Goal: Use online tool/utility: Utilize a website feature to perform a specific function

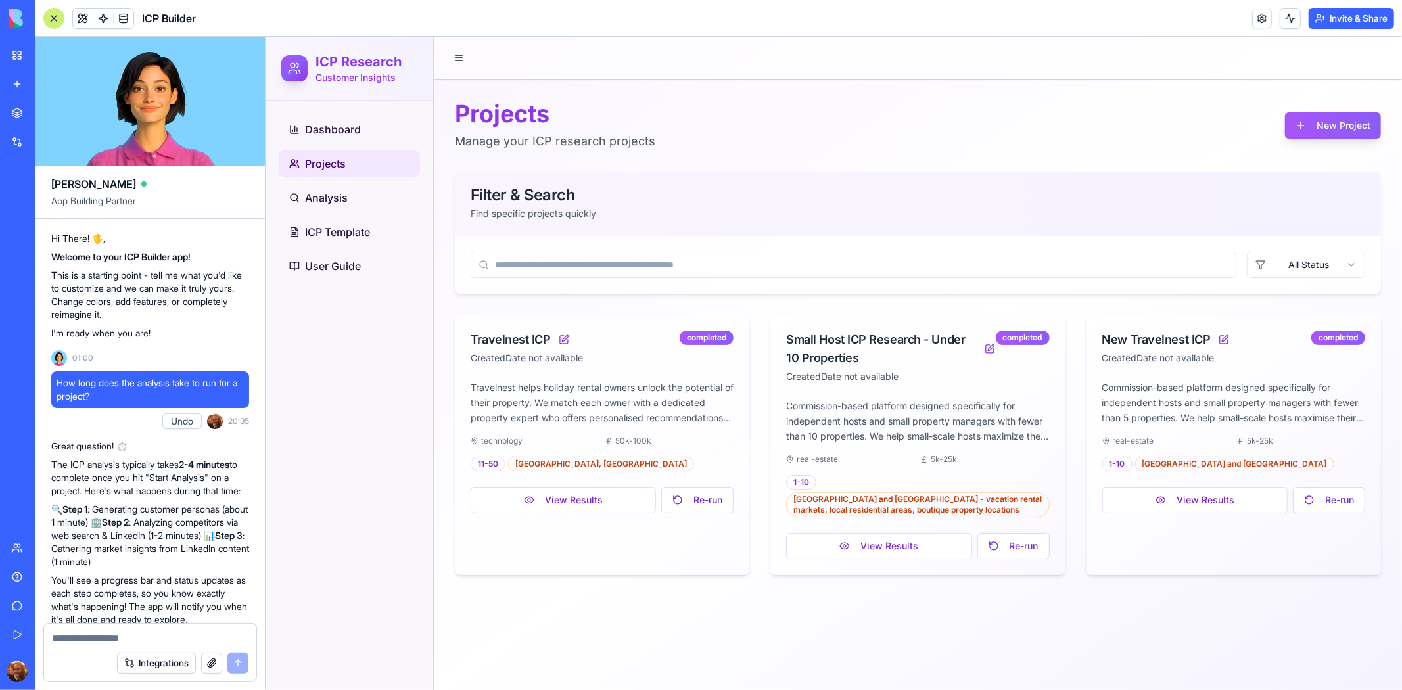
scroll to position [47076, 0]
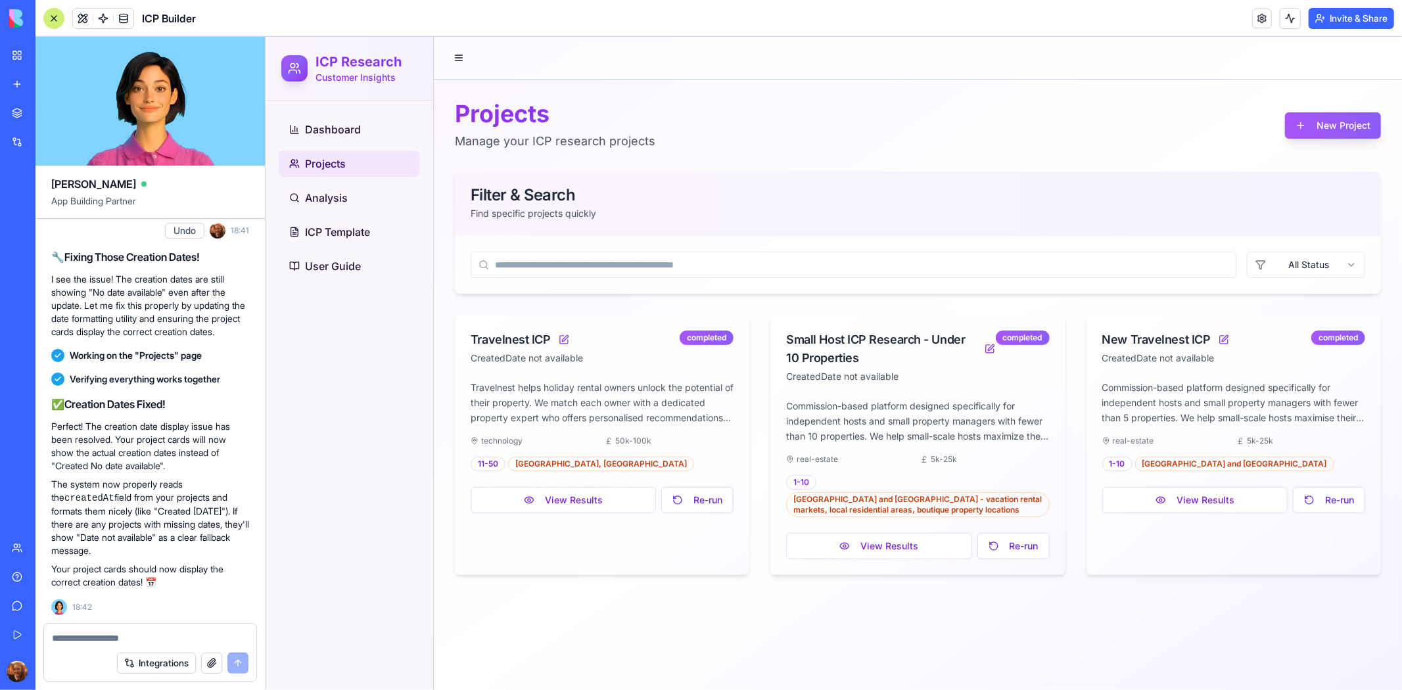
click at [145, 633] on textarea at bounding box center [150, 638] width 197 height 13
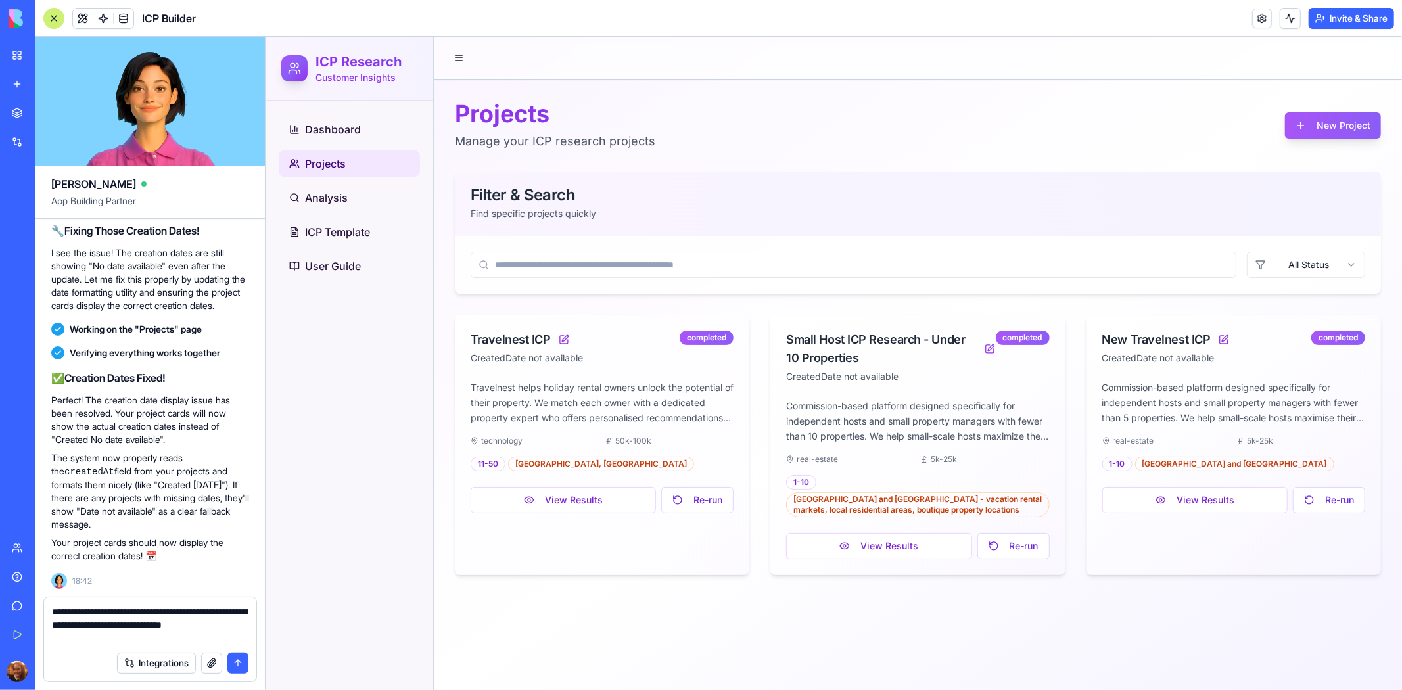
type textarea "**********"
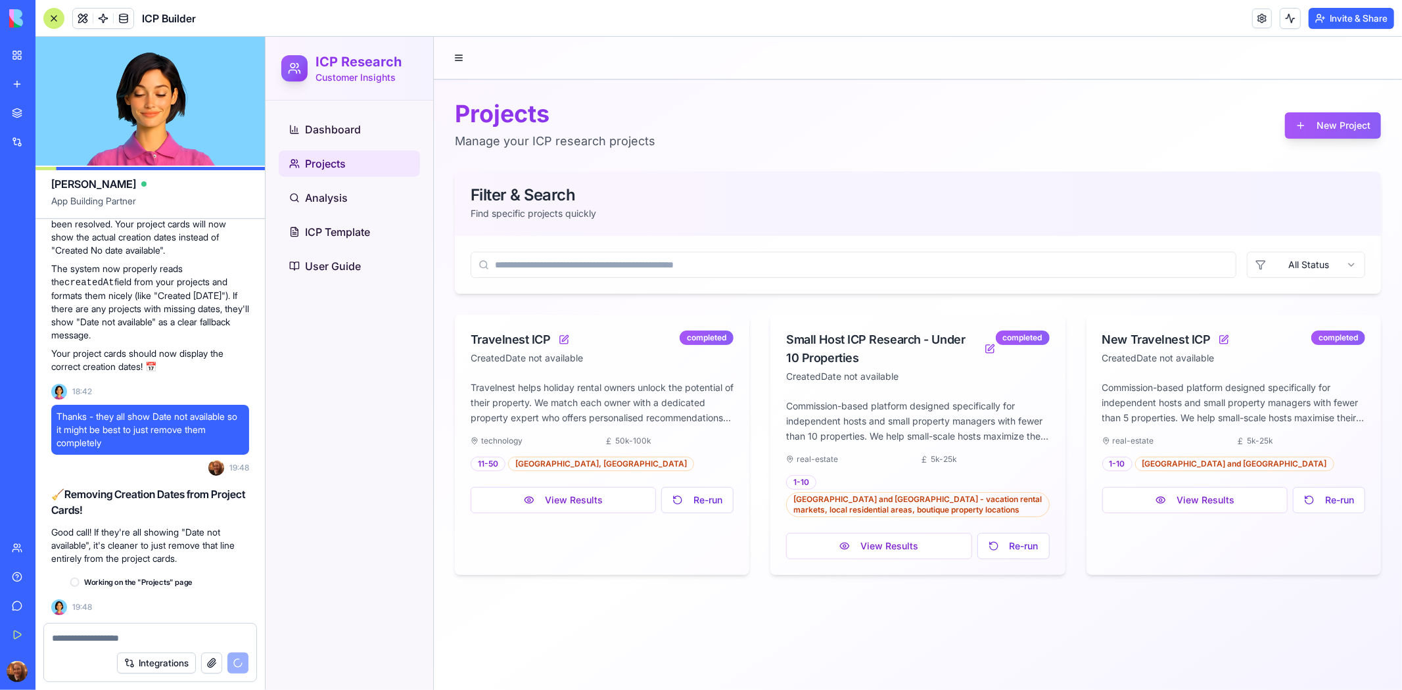
scroll to position [47291, 0]
click at [1221, 340] on button at bounding box center [1223, 339] width 16 height 16
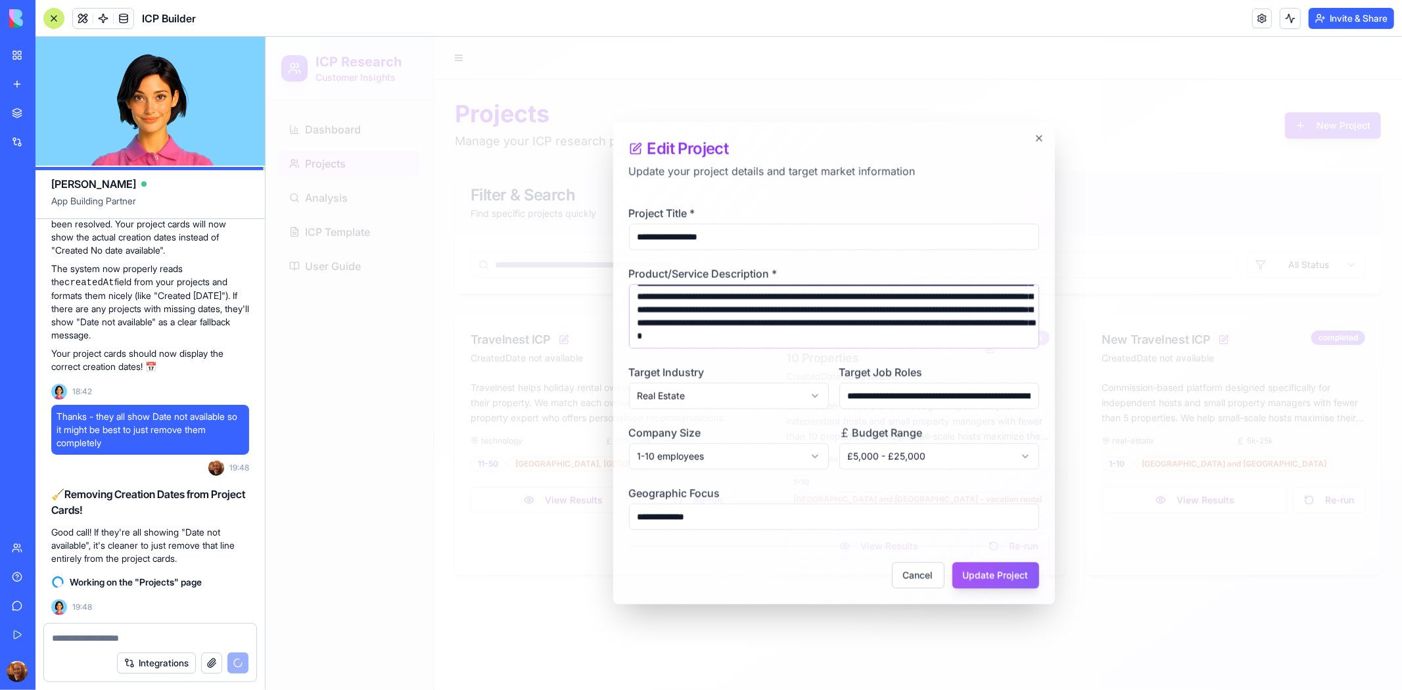
scroll to position [92, 0]
click at [655, 452] on body "ICP Research Customer Insights Dashboard Projects Analysis ICP Template User Gu…" at bounding box center [833, 362] width 1137 height 653
click at [739, 424] on body "ICP Research Customer Insights Dashboard Projects Analysis ICP Template User Gu…" at bounding box center [833, 362] width 1137 height 653
click at [912, 571] on button "Cancel" at bounding box center [917, 575] width 53 height 26
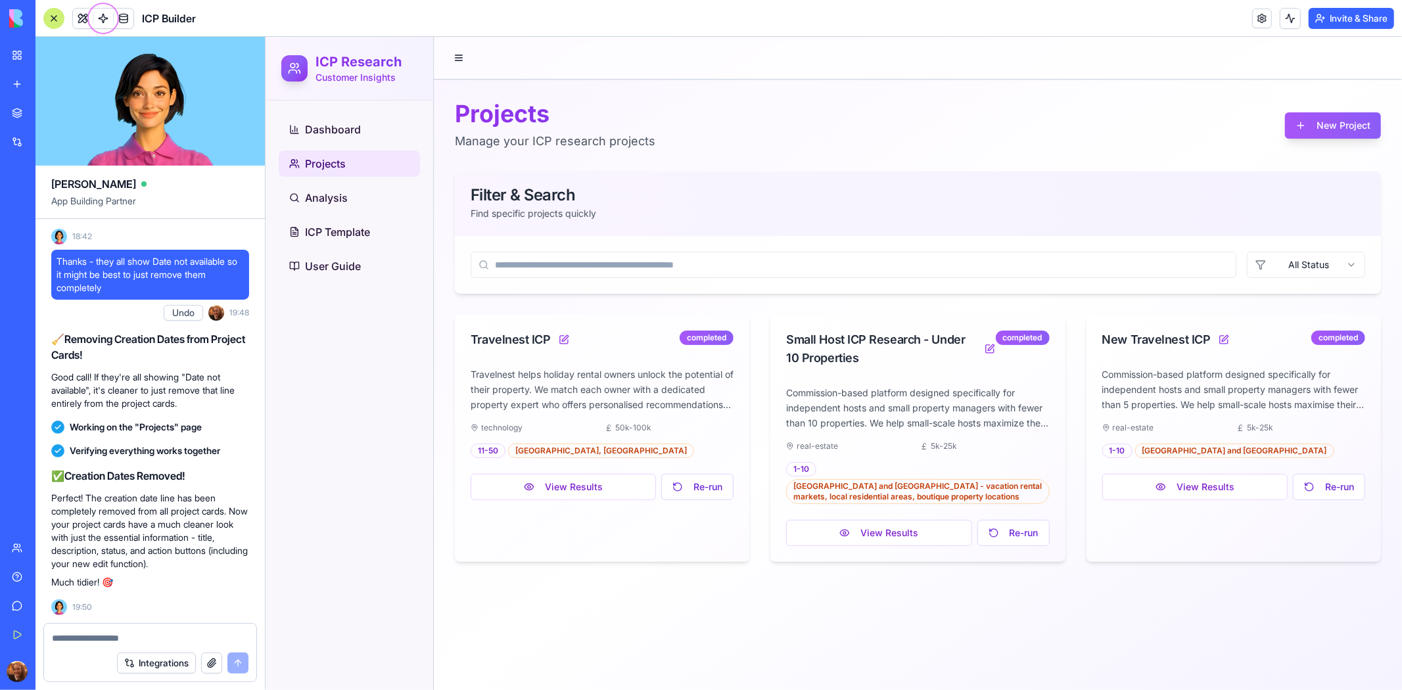
scroll to position [47564, 0]
click at [55, 18] on div at bounding box center [53, 18] width 21 height 21
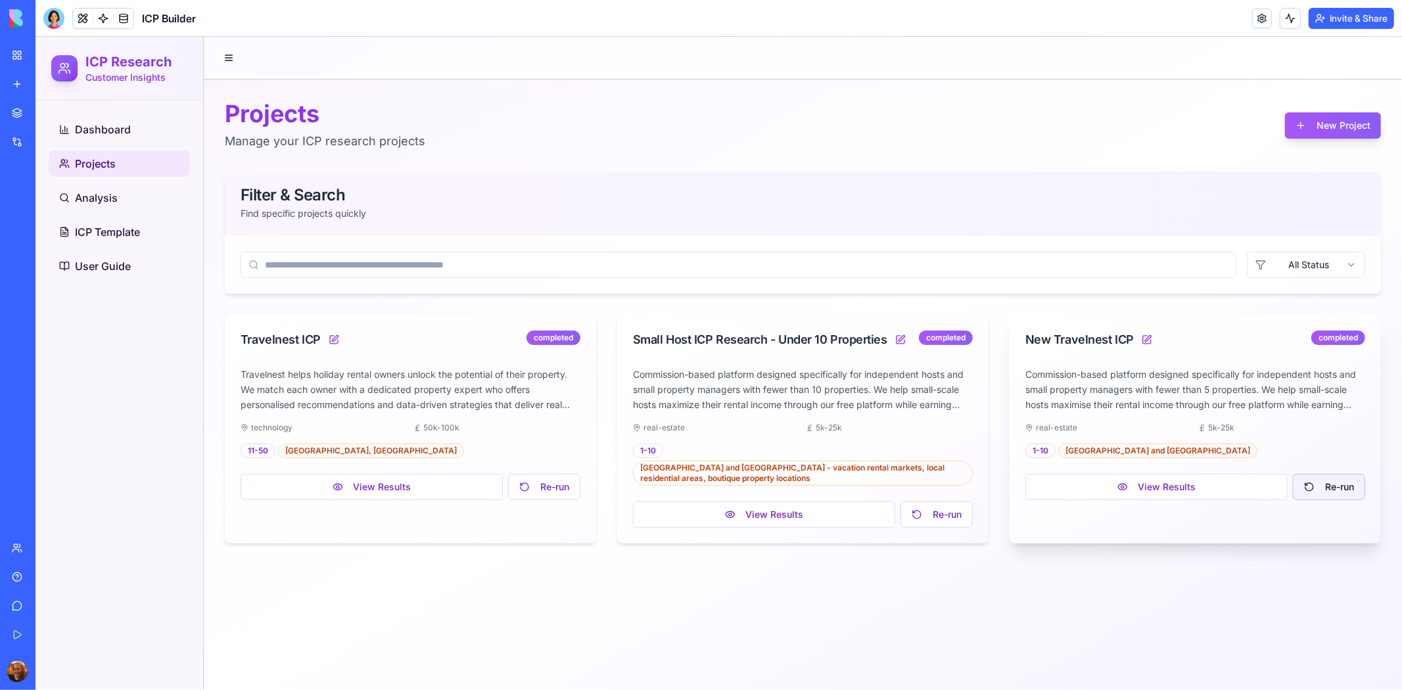
click at [1332, 492] on button "Re-run" at bounding box center [1328, 486] width 72 height 26
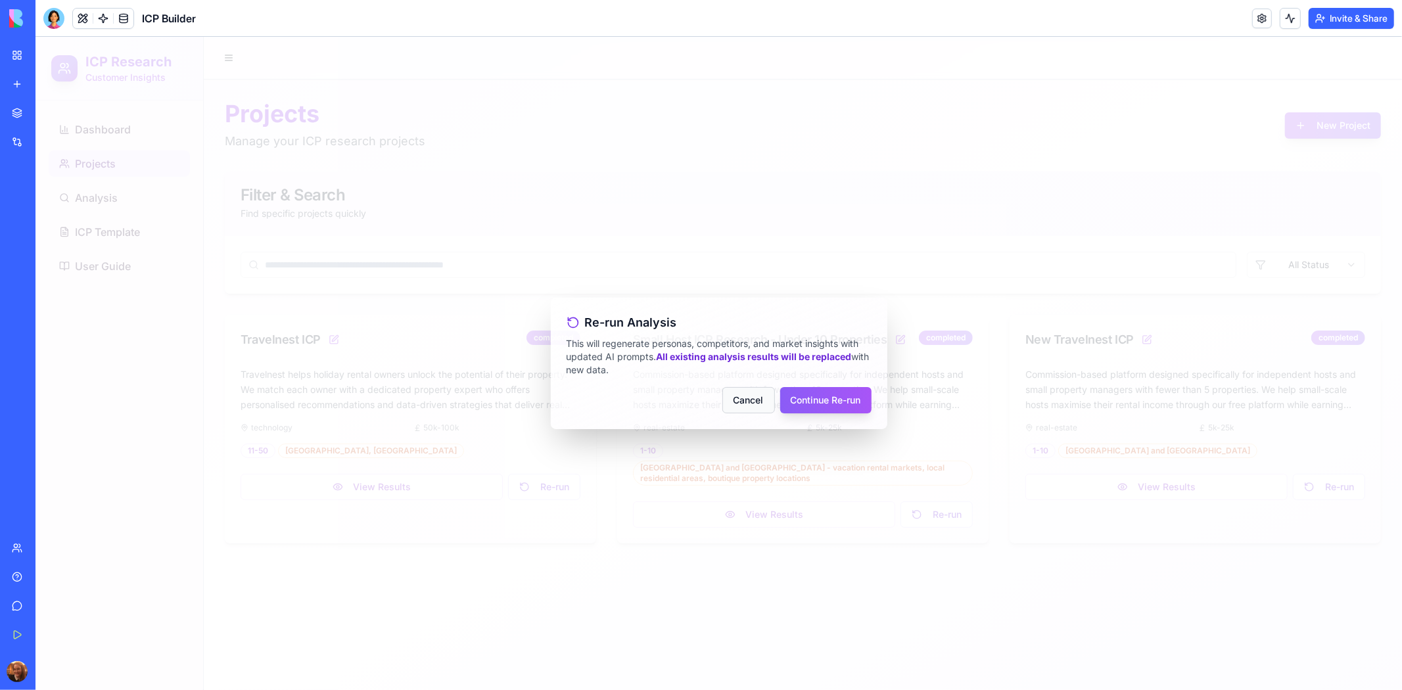
click at [732, 407] on button "Cancel" at bounding box center [748, 400] width 53 height 26
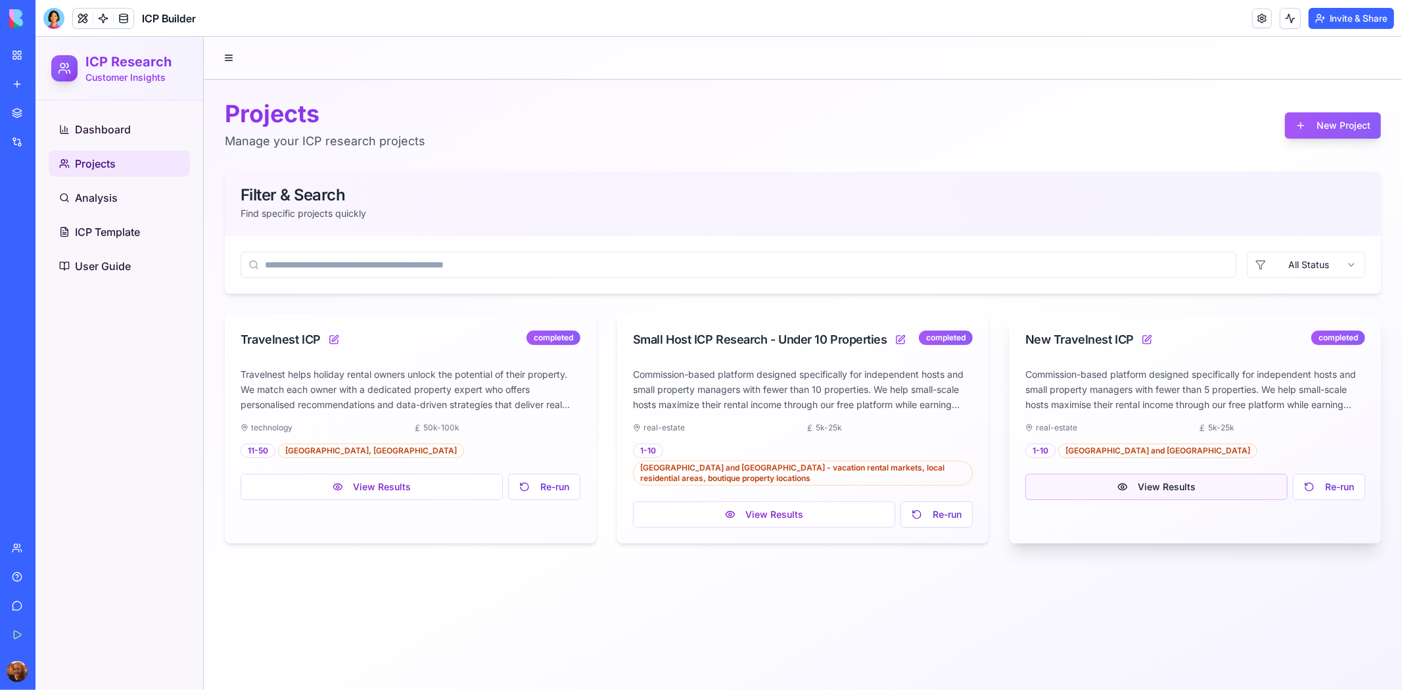
click at [1166, 488] on button "View Results" at bounding box center [1156, 486] width 262 height 26
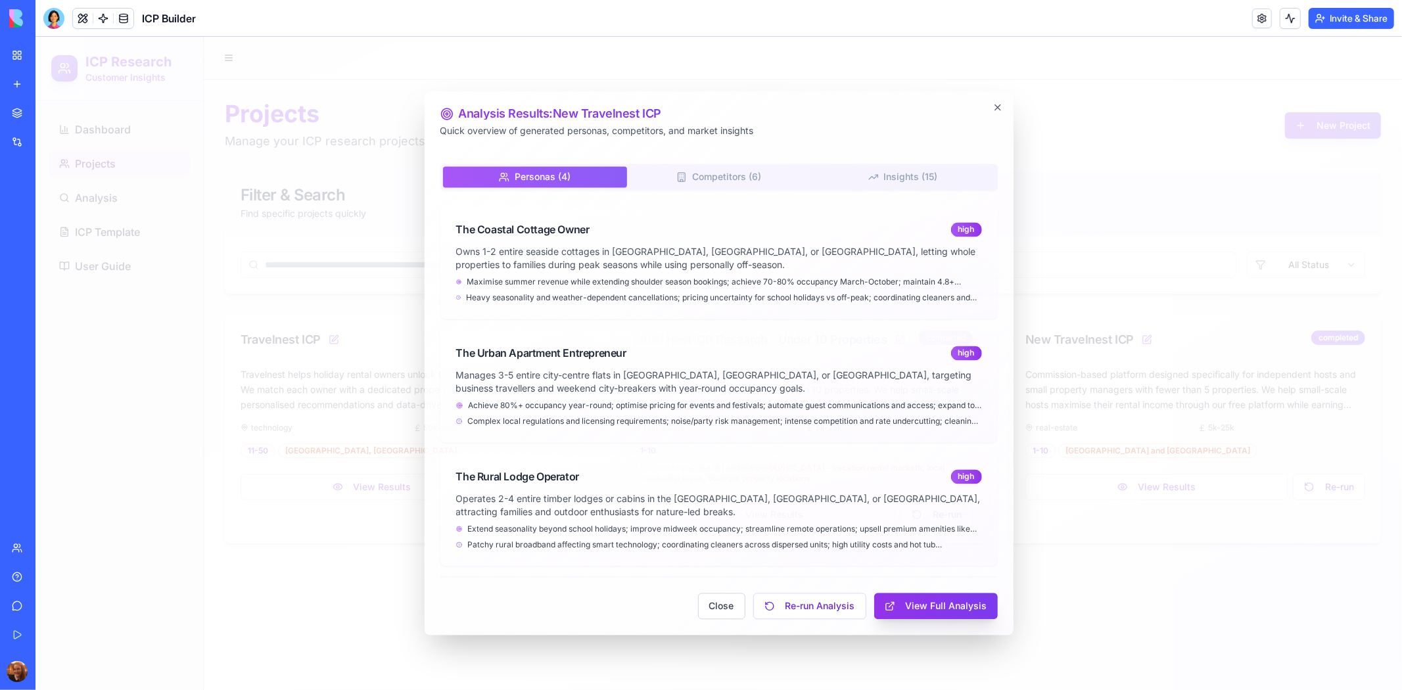
click at [907, 609] on button "View Full Analysis" at bounding box center [936, 606] width 124 height 26
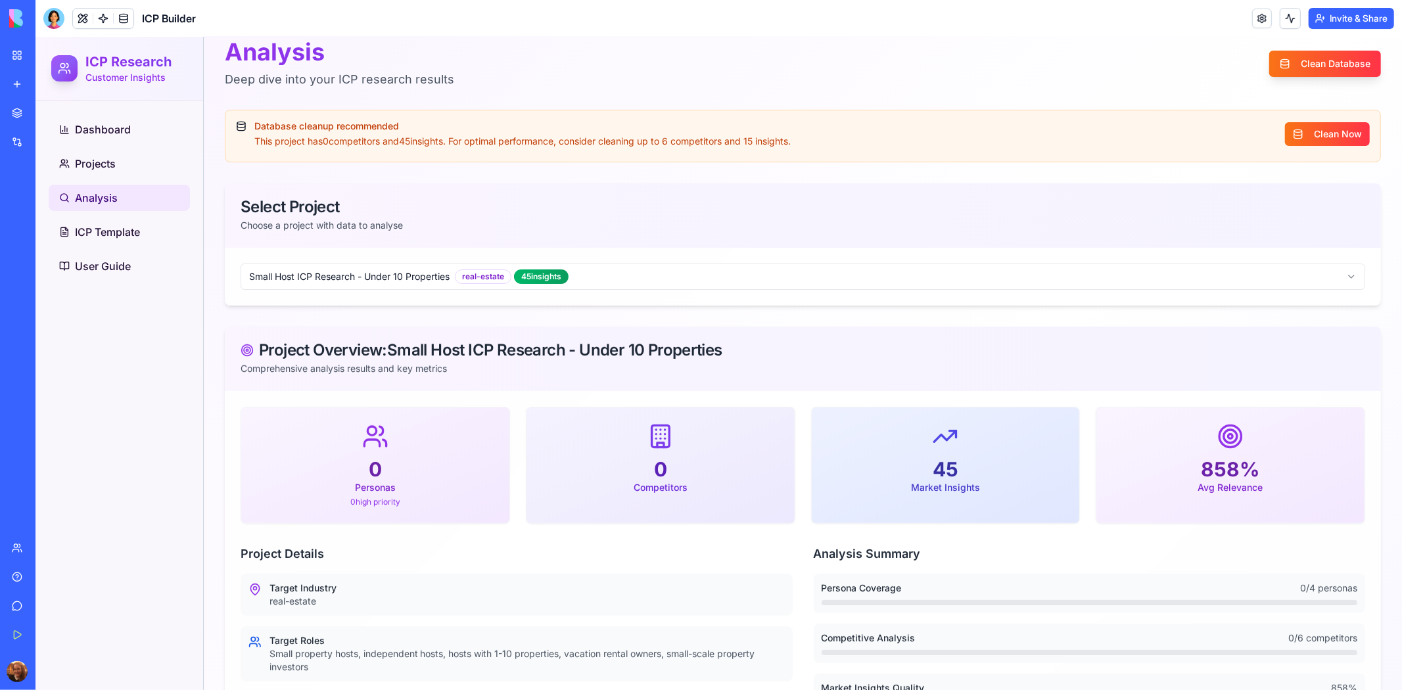
scroll to position [60, 0]
click at [1296, 277] on html "ICP Research Customer Insights Dashboard Projects Analysis ICP Template User Gu…" at bounding box center [718, 584] width 1367 height 1217
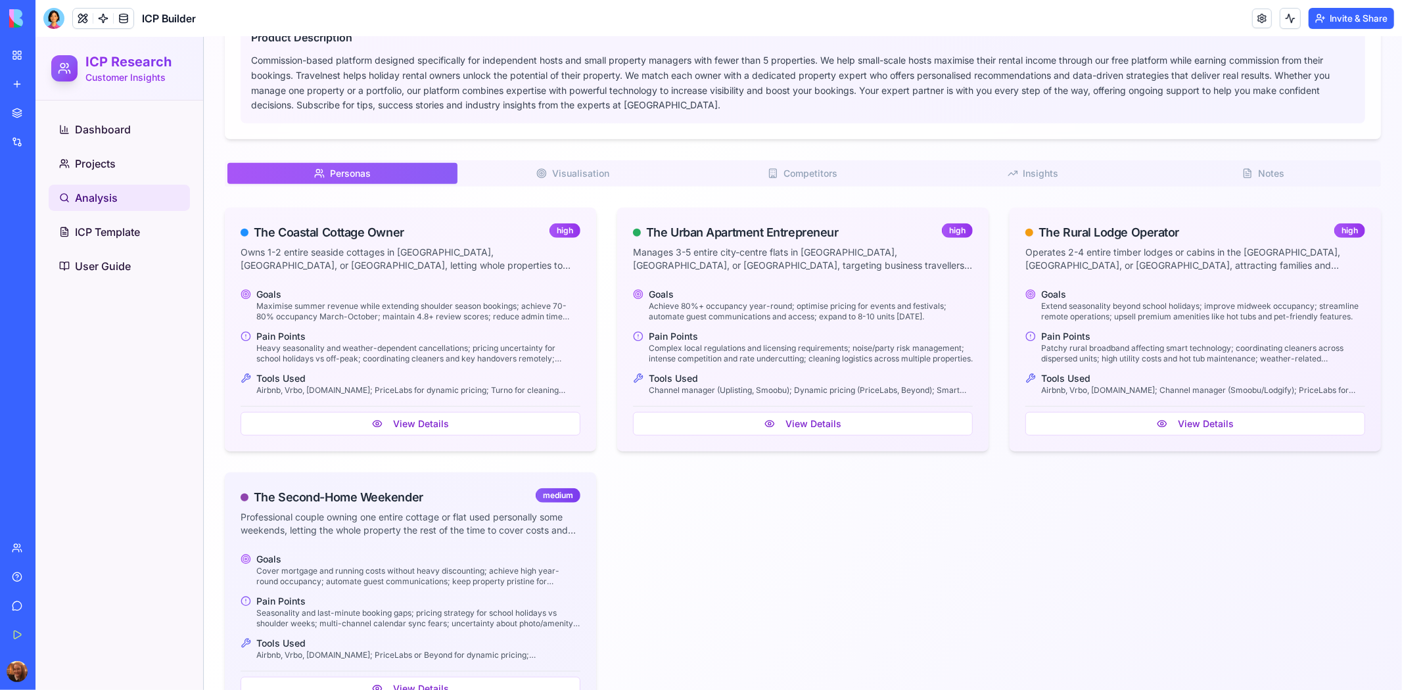
scroll to position [851, 0]
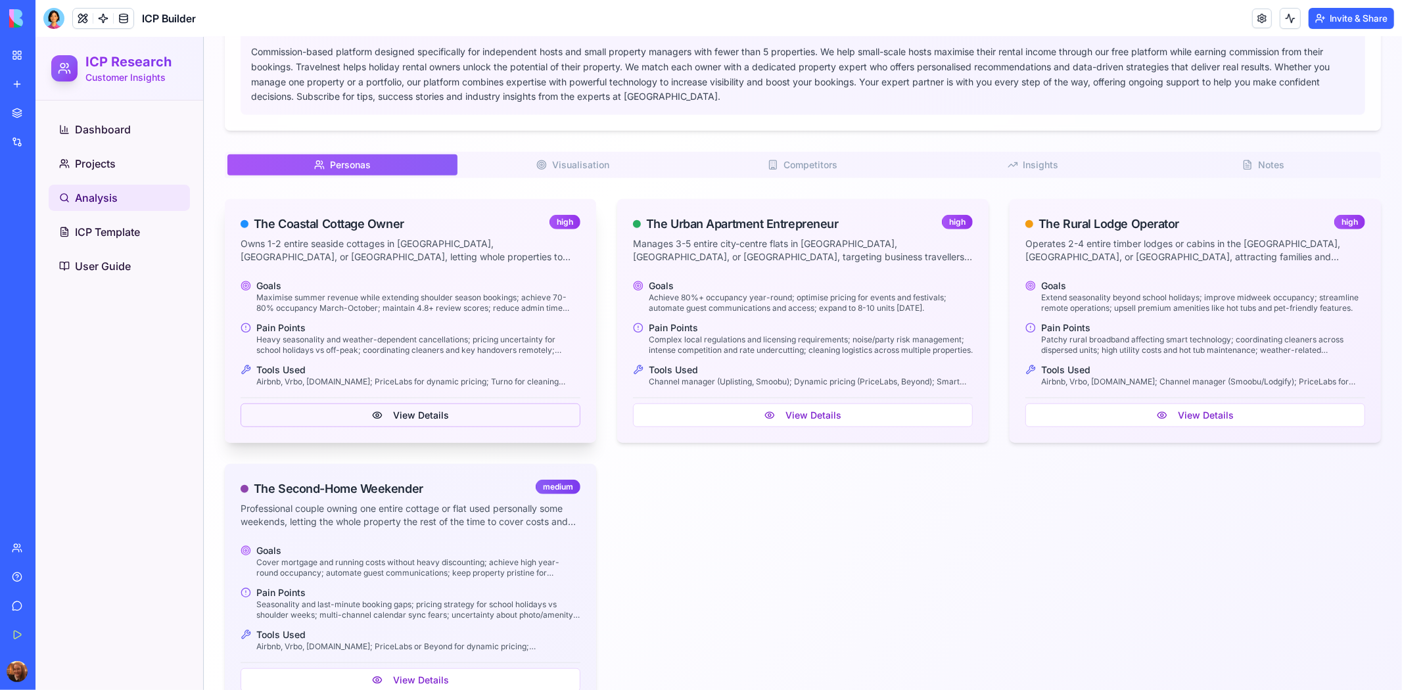
click at [525, 411] on button "View Details" at bounding box center [410, 415] width 340 height 24
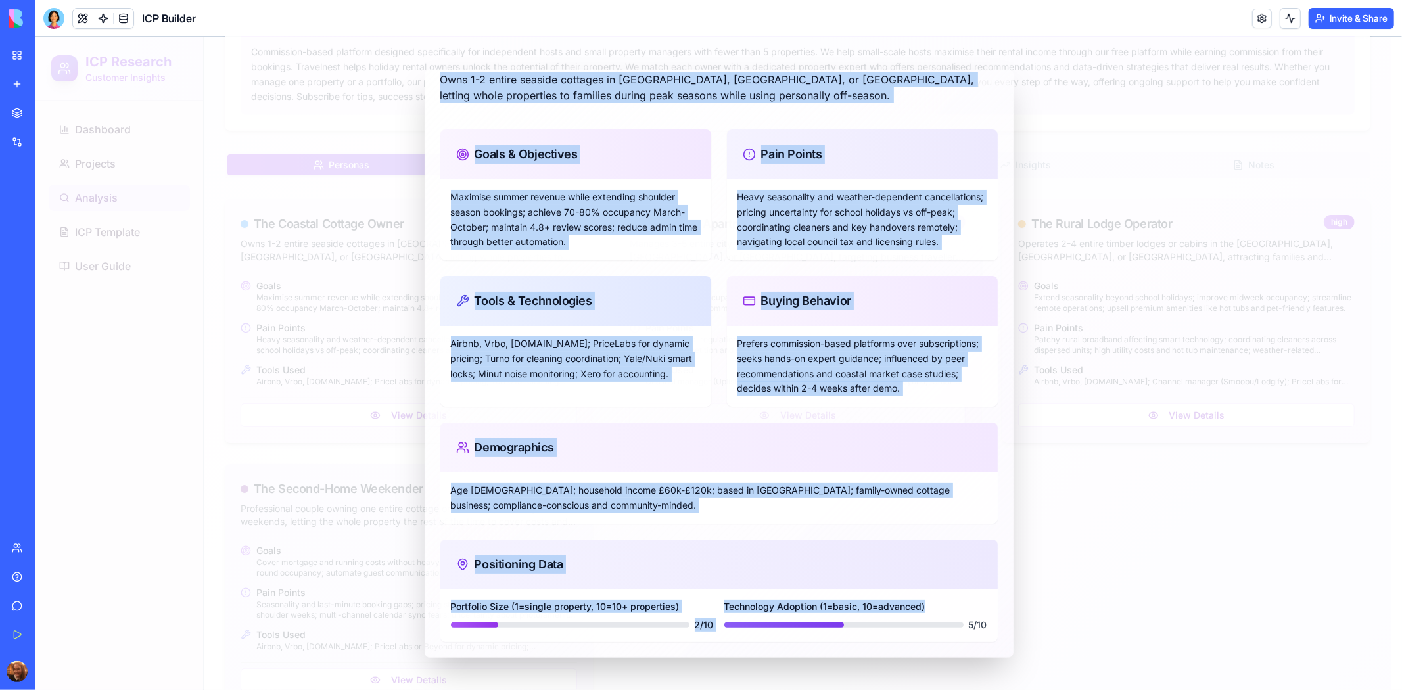
scroll to position [68, 0]
drag, startPoint x: 459, startPoint y: 87, endPoint x: 984, endPoint y: 626, distance: 752.1
click at [984, 626] on div "The Coastal Cottage Owner high priority Owns 1-2 entire seaside cottages in [GE…" at bounding box center [718, 363] width 589 height 588
copy div "The Coastal Cottage Owner high priority Owns 1-2 entire seaside cottages in [GE…"
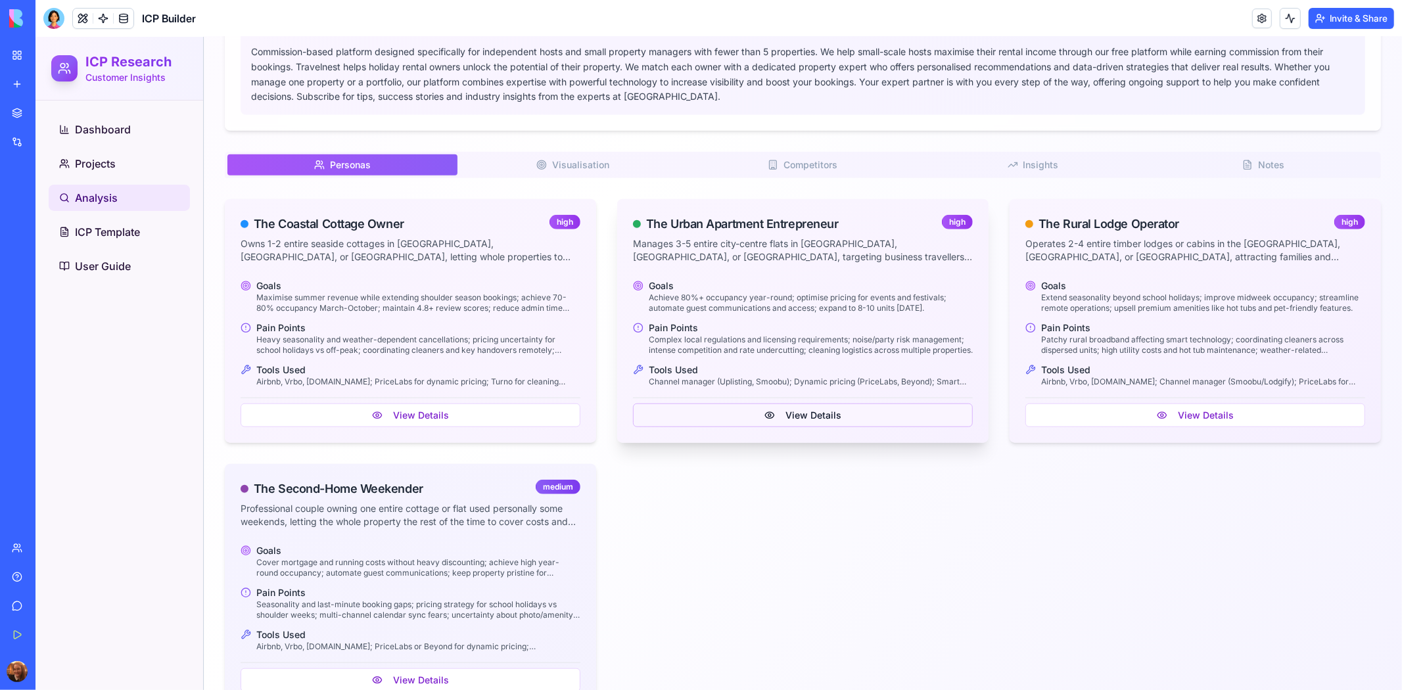
click at [782, 413] on button "View Details" at bounding box center [802, 415] width 340 height 24
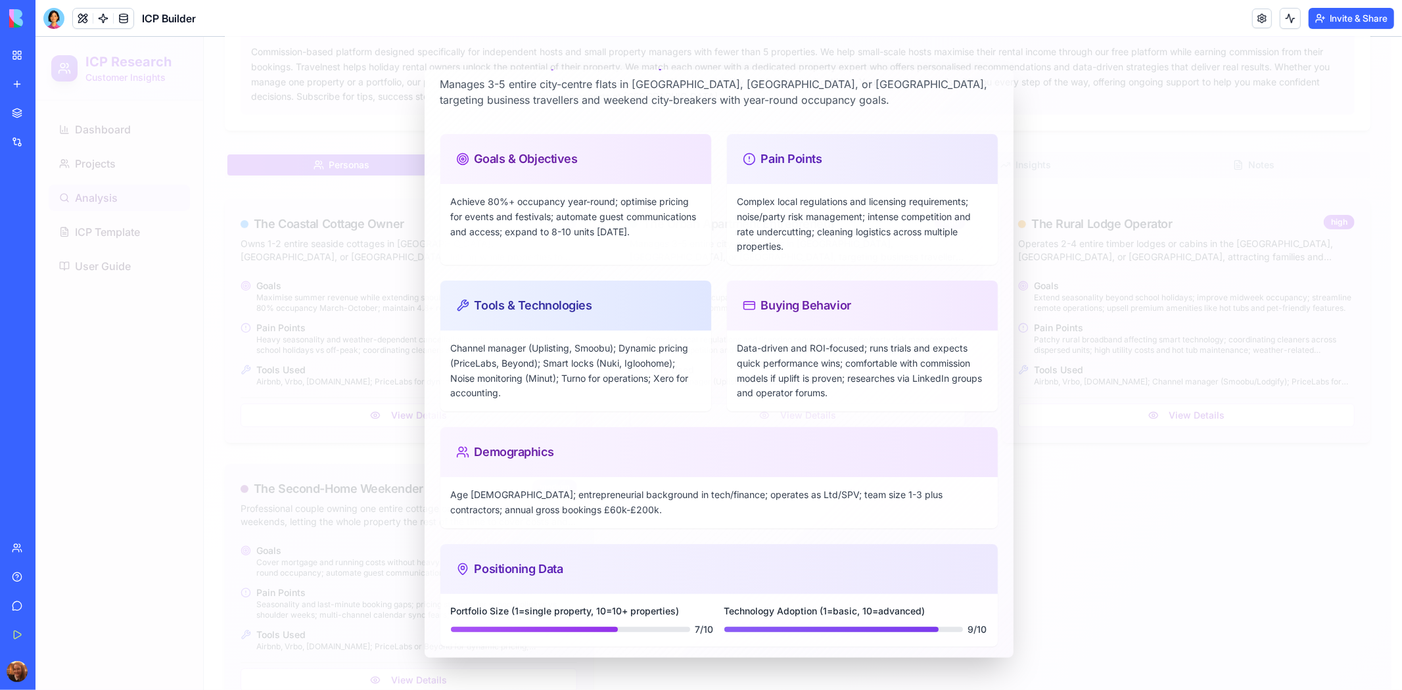
scroll to position [37, 0]
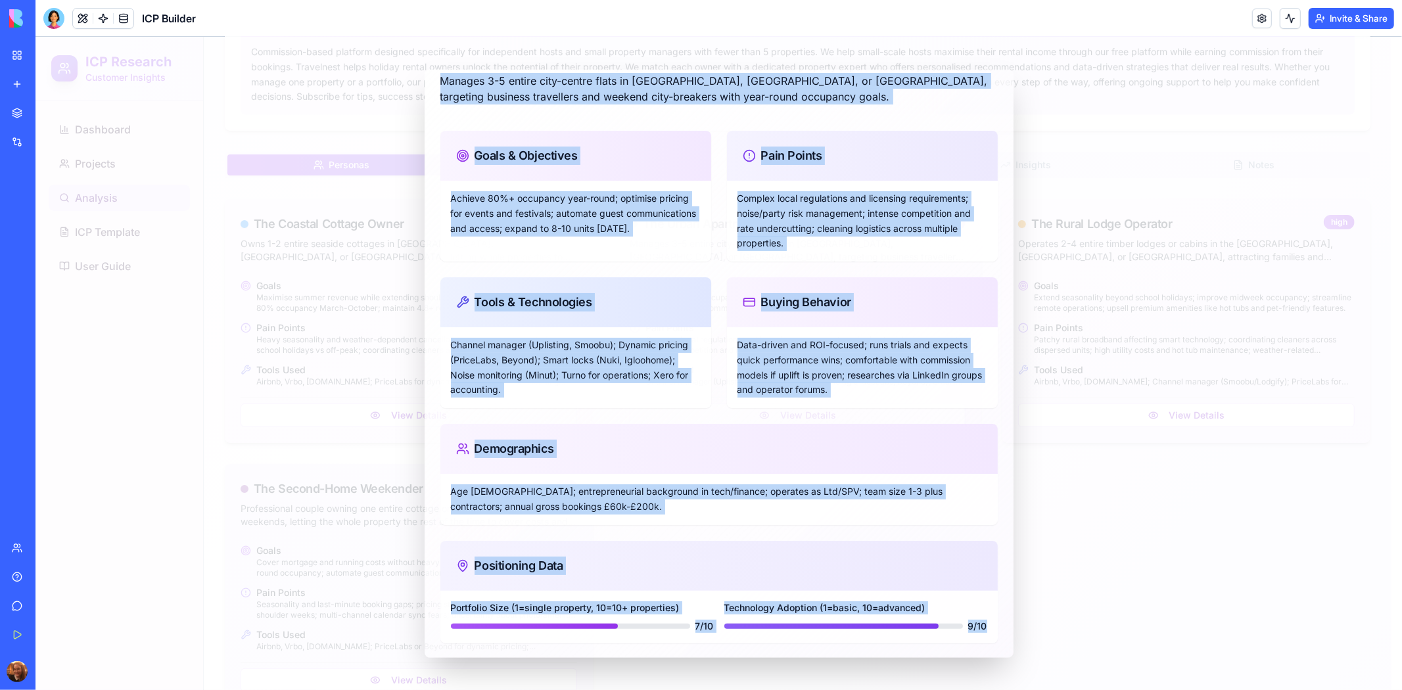
drag, startPoint x: 460, startPoint y: 91, endPoint x: 987, endPoint y: 625, distance: 750.2
click at [987, 625] on div "The Urban Apartment Entrepreneur high priority Manages 3-5 entire city-centre f…" at bounding box center [718, 363] width 589 height 588
copy div "The Urban Apartment Entrepreneur high priority Manages 3-5 entire city-centre f…"
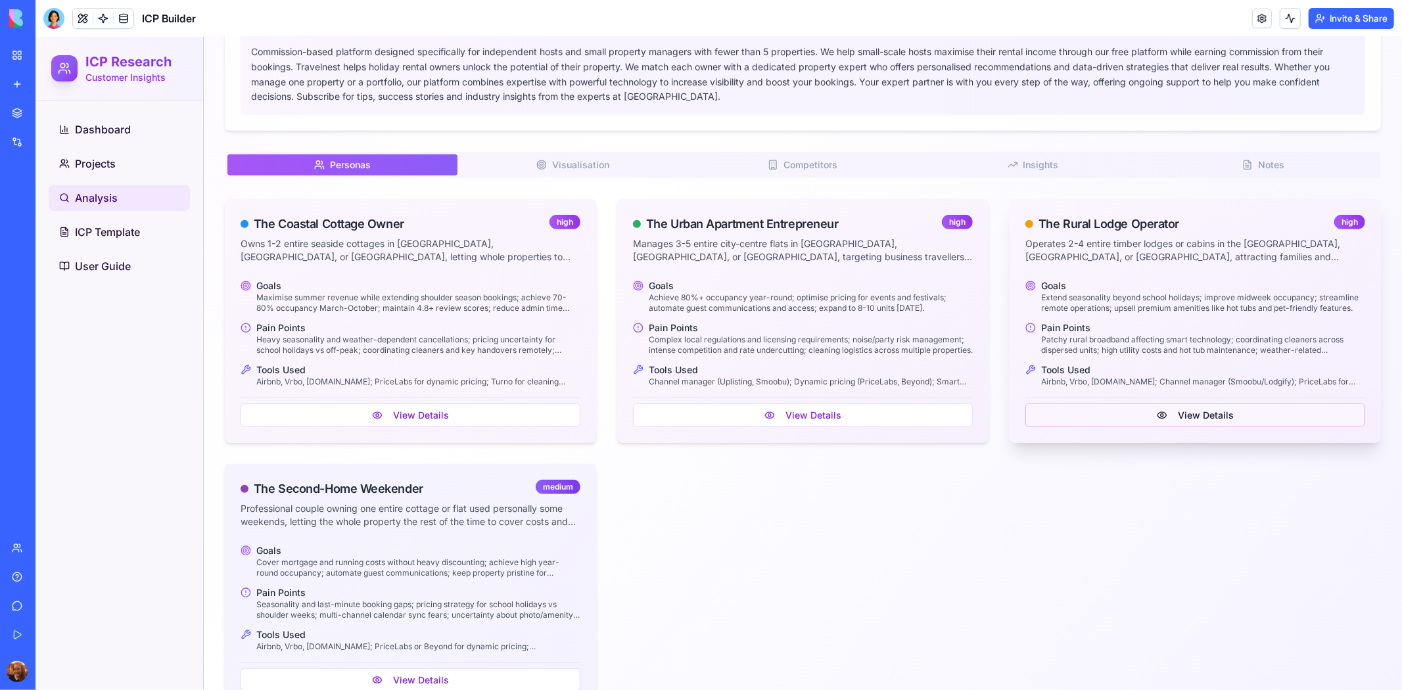
click at [1149, 409] on button "View Details" at bounding box center [1195, 415] width 340 height 24
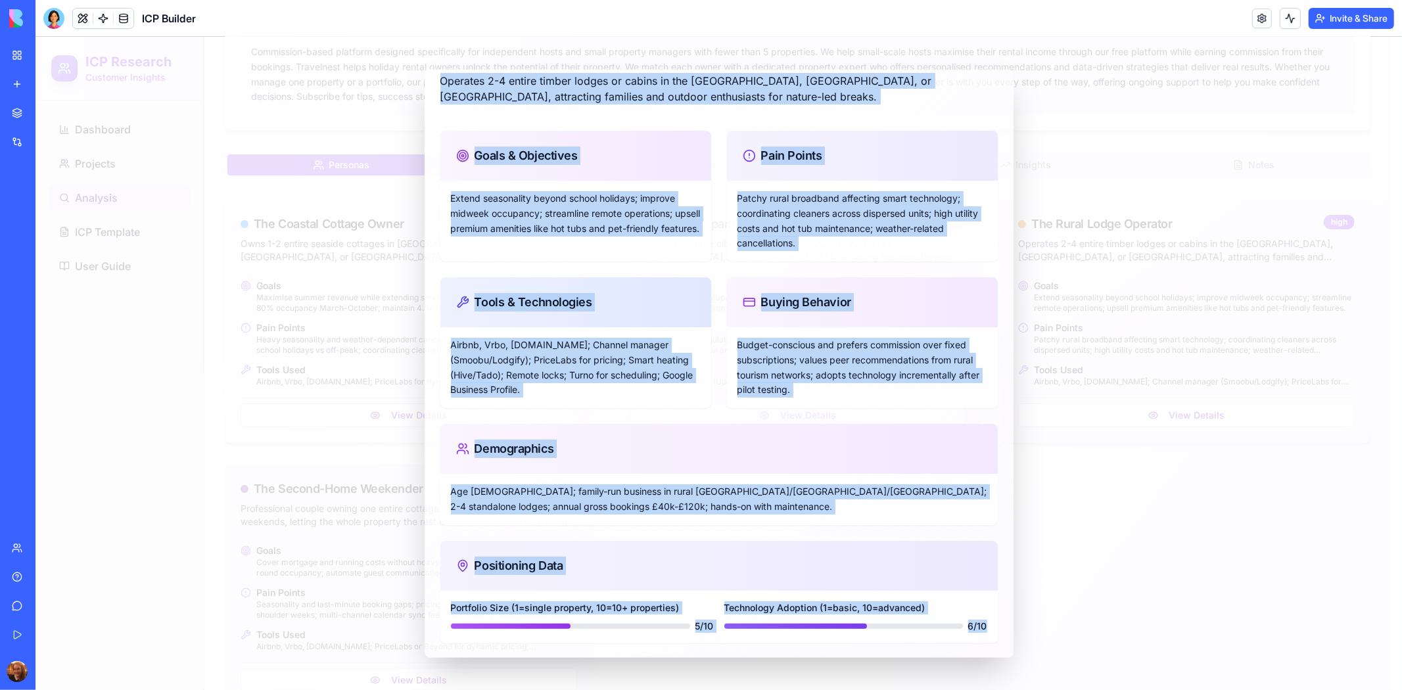
drag, startPoint x: 459, startPoint y: 91, endPoint x: 985, endPoint y: 628, distance: 751.7
click at [985, 628] on div "The Rural Lodge Operator high priority Operates 2-4 entire timber lodges or cab…" at bounding box center [718, 363] width 589 height 588
copy div "The Rural Lodge Operator high priority Operates 2-4 entire timber lodges or cab…"
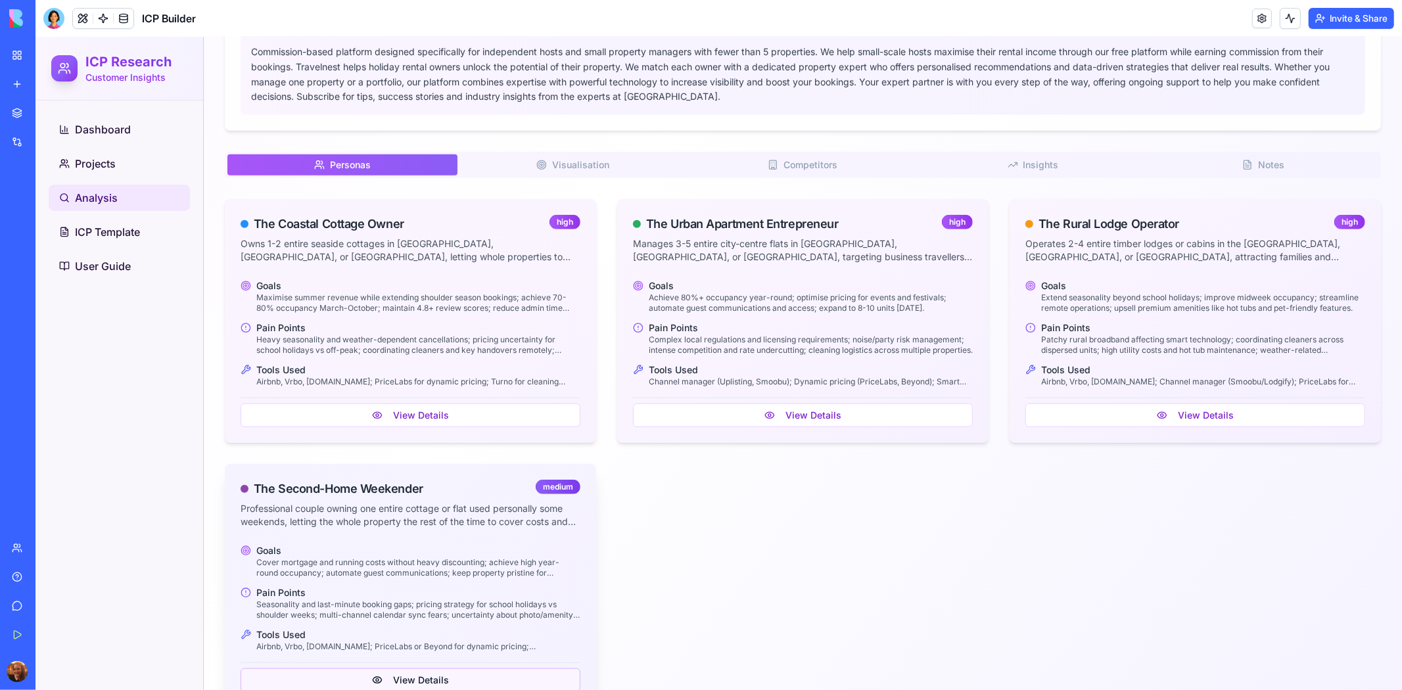
click at [433, 678] on button "View Details" at bounding box center [410, 680] width 340 height 24
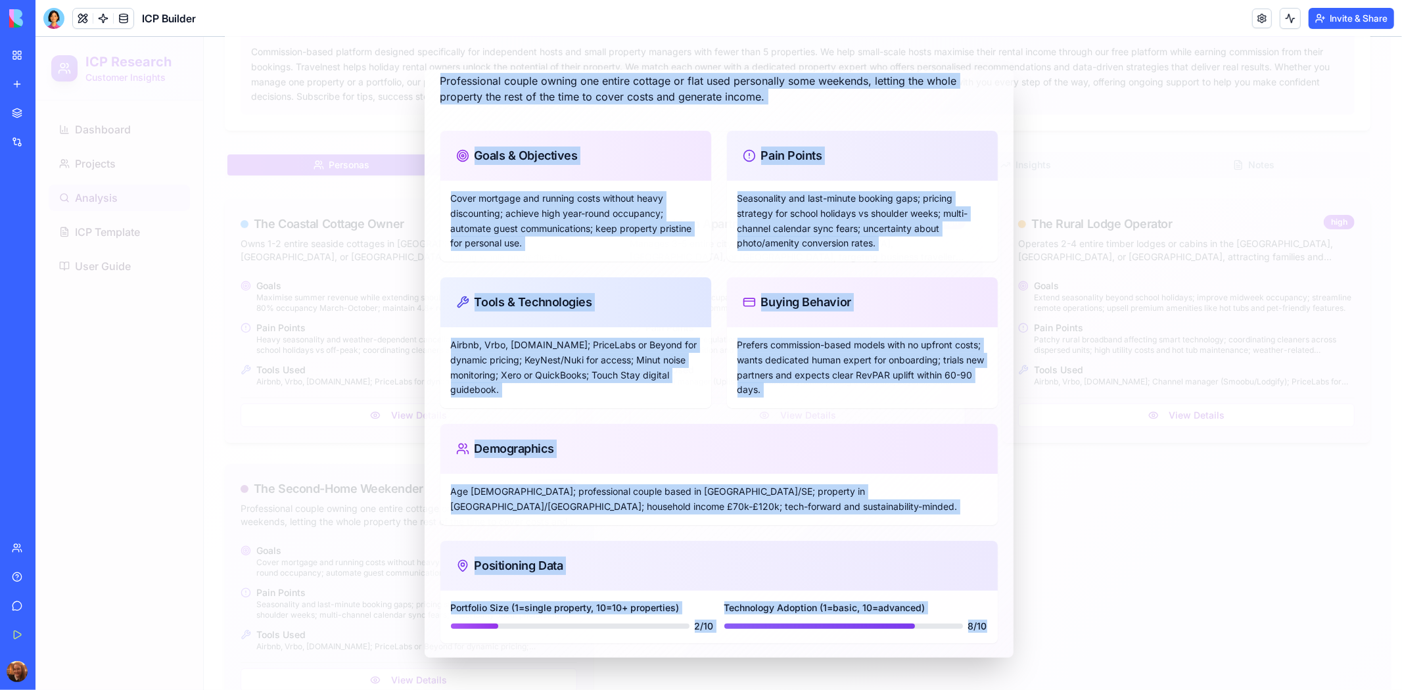
drag, startPoint x: 460, startPoint y: 91, endPoint x: 990, endPoint y: 624, distance: 752.1
click at [990, 624] on div "The Second-Home Weekender medium priority Professional couple owning one entire…" at bounding box center [718, 363] width 589 height 588
copy div "The Second-Home Weekender medium priority Professional couple owning one entire…"
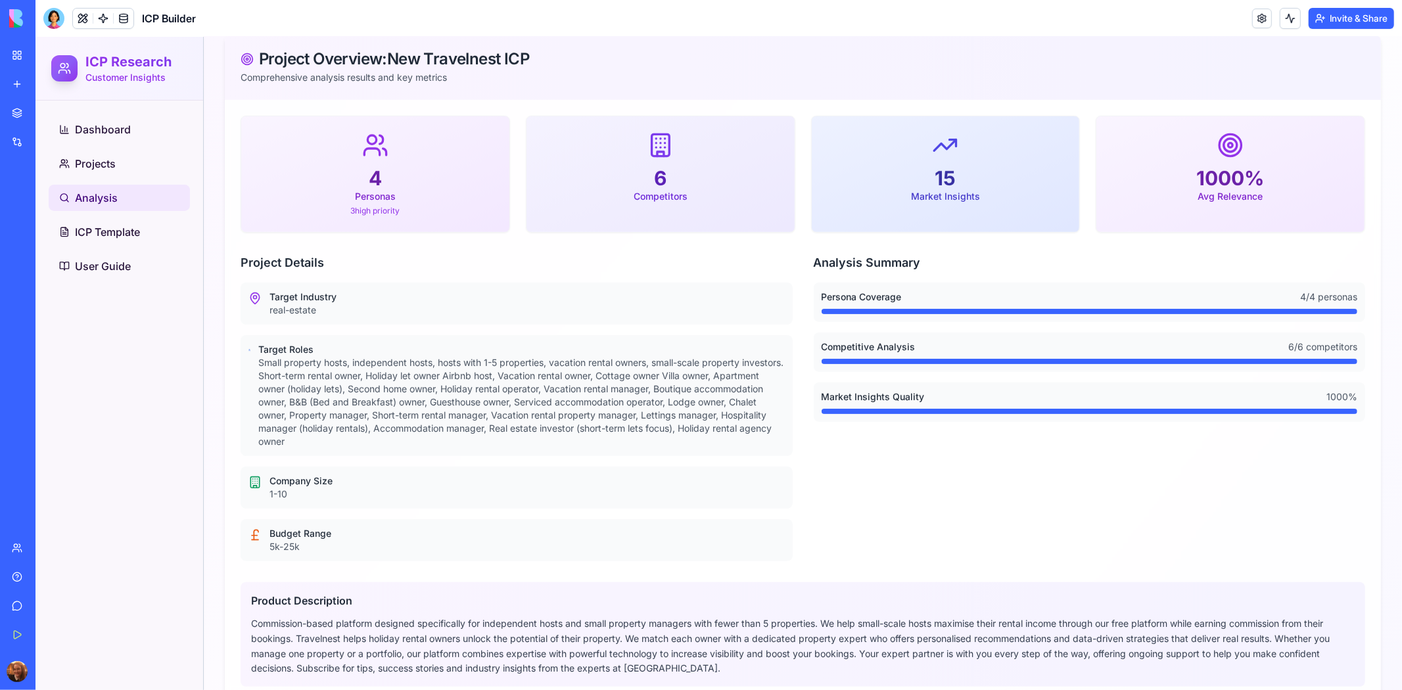
scroll to position [0, 0]
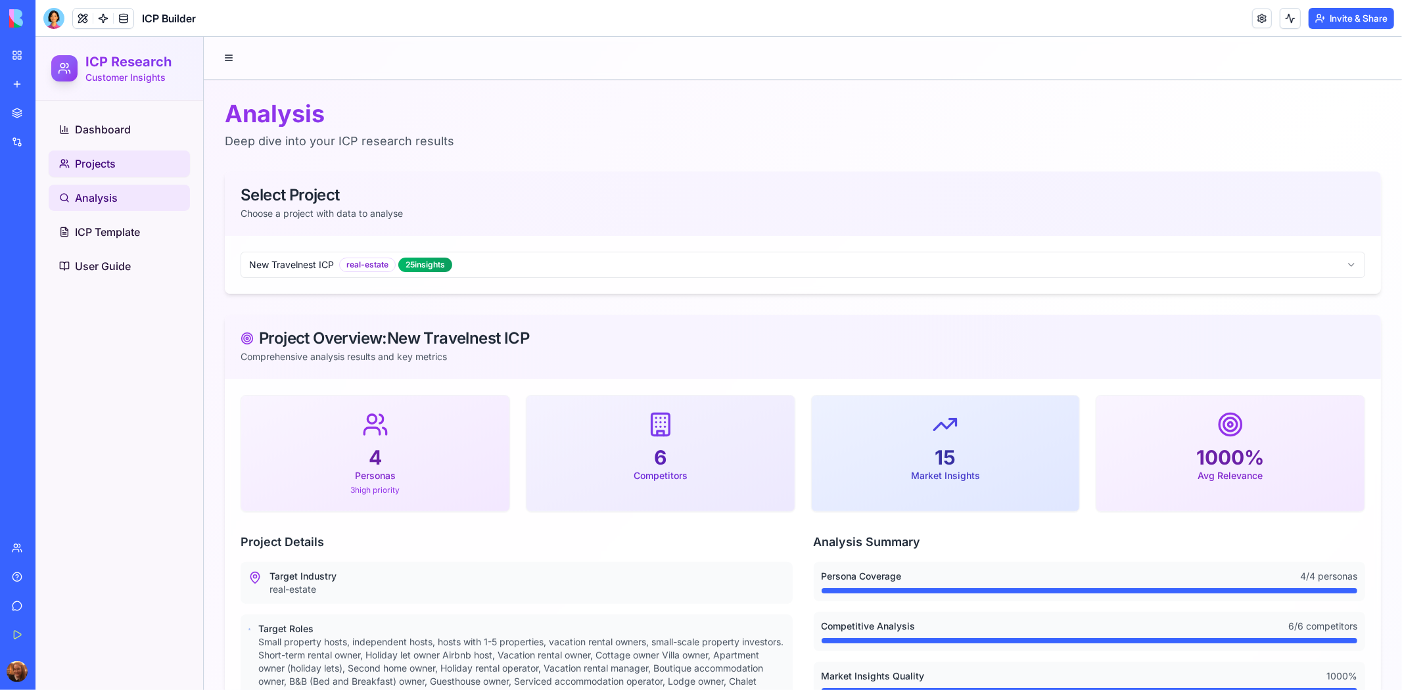
click at [114, 165] on span "Projects" at bounding box center [94, 163] width 41 height 16
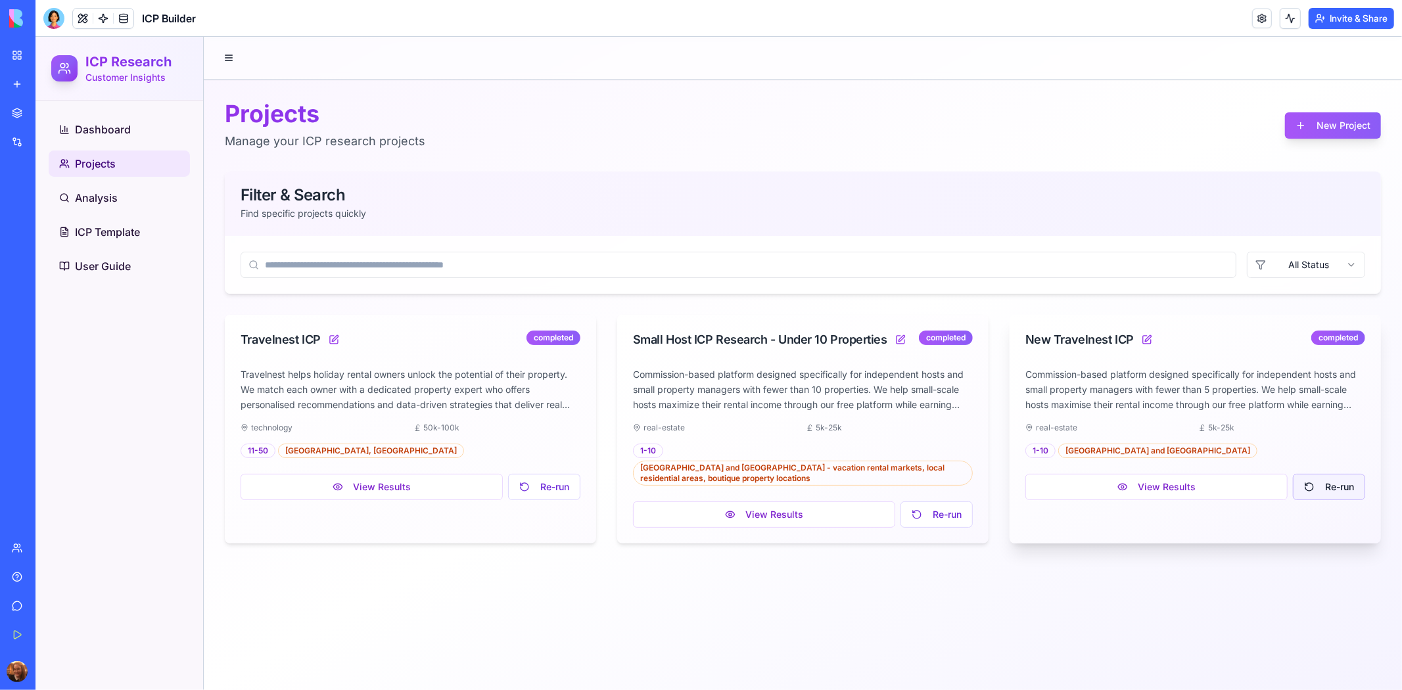
click at [1343, 488] on button "Re-run" at bounding box center [1328, 486] width 72 height 26
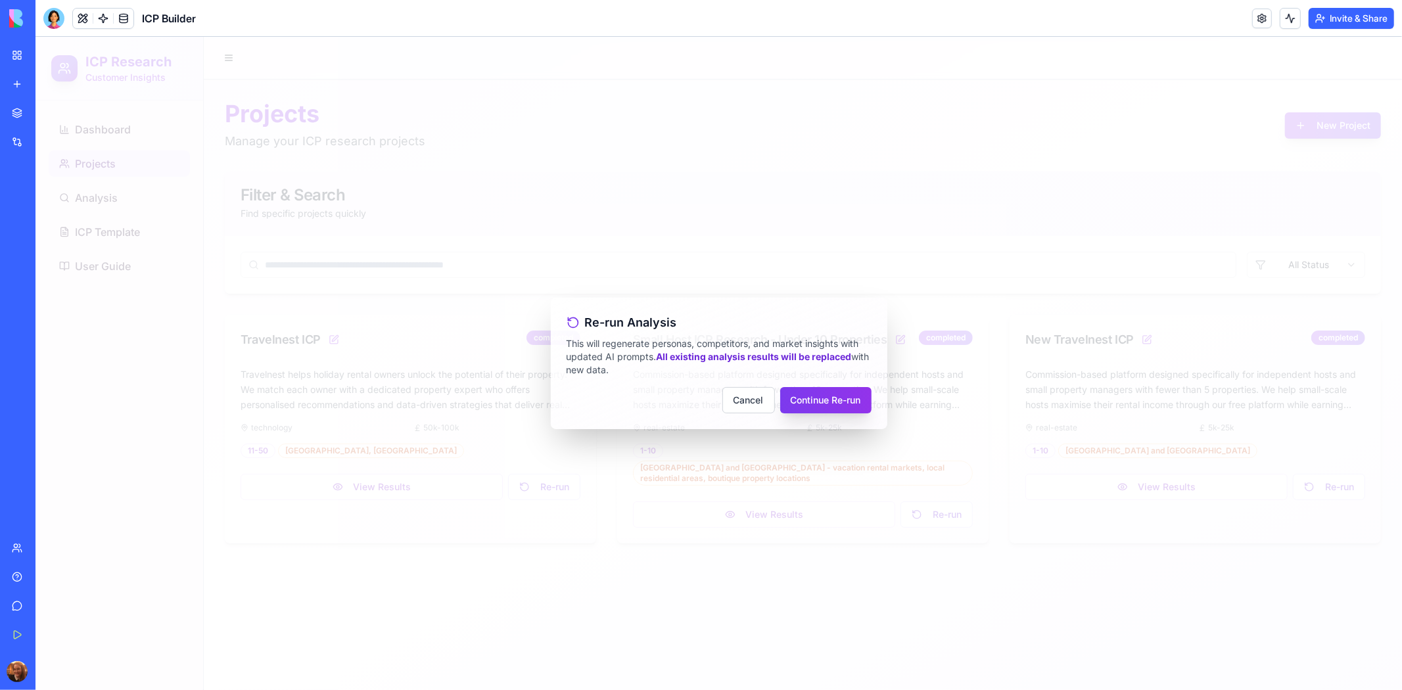
click at [813, 398] on button "Continue Re-run" at bounding box center [825, 400] width 91 height 26
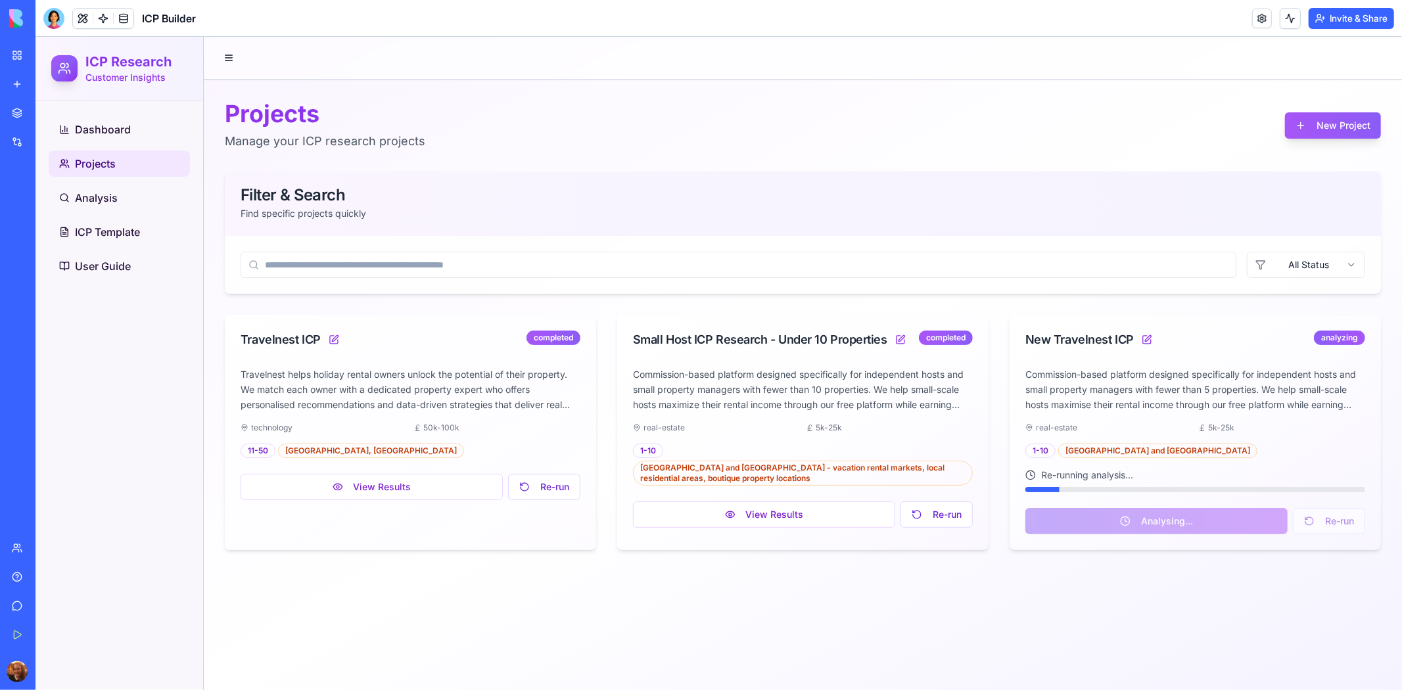
click at [739, 151] on div "Projects Manage your ICP research projects New Project Filter & Search Find spe…" at bounding box center [802, 325] width 1198 height 492
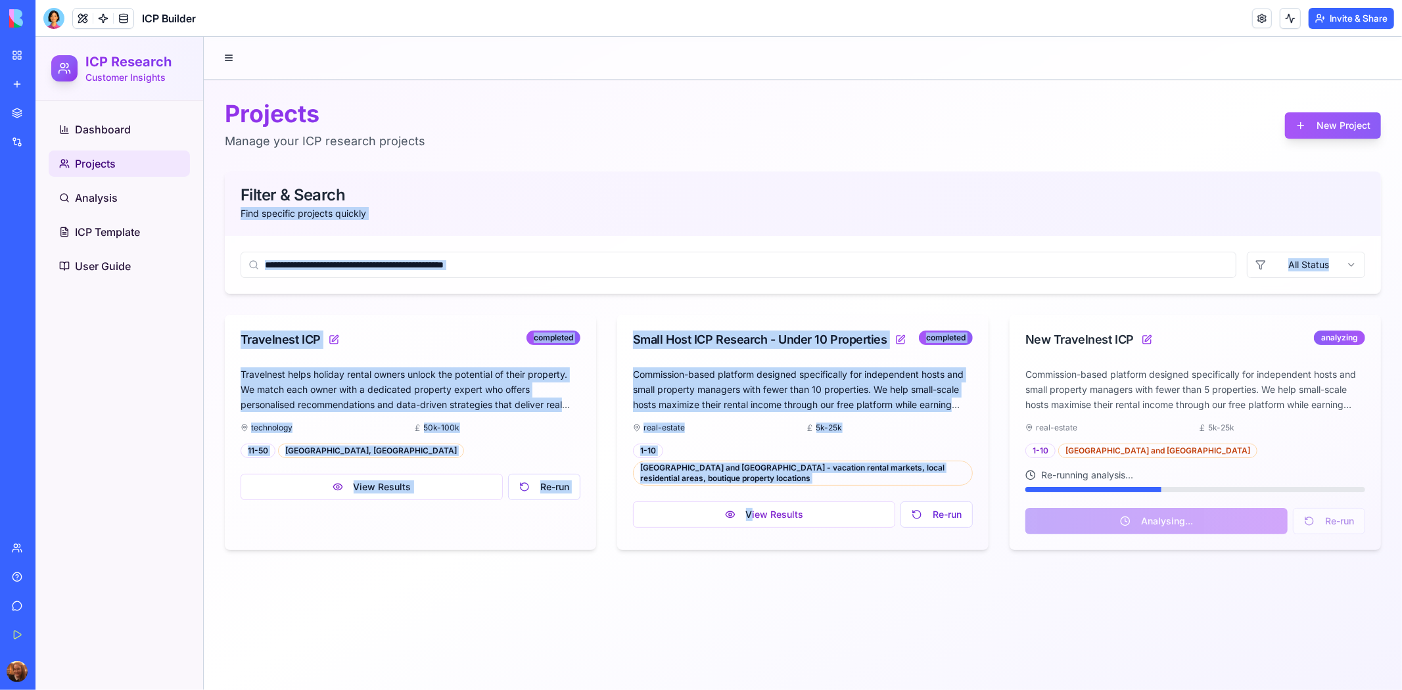
click at [749, 690] on html "ICP Research Customer Insights Dashboard Projects Analysis ICP Template User Gu…" at bounding box center [718, 362] width 1367 height 653
